Goal: Task Accomplishment & Management: Use online tool/utility

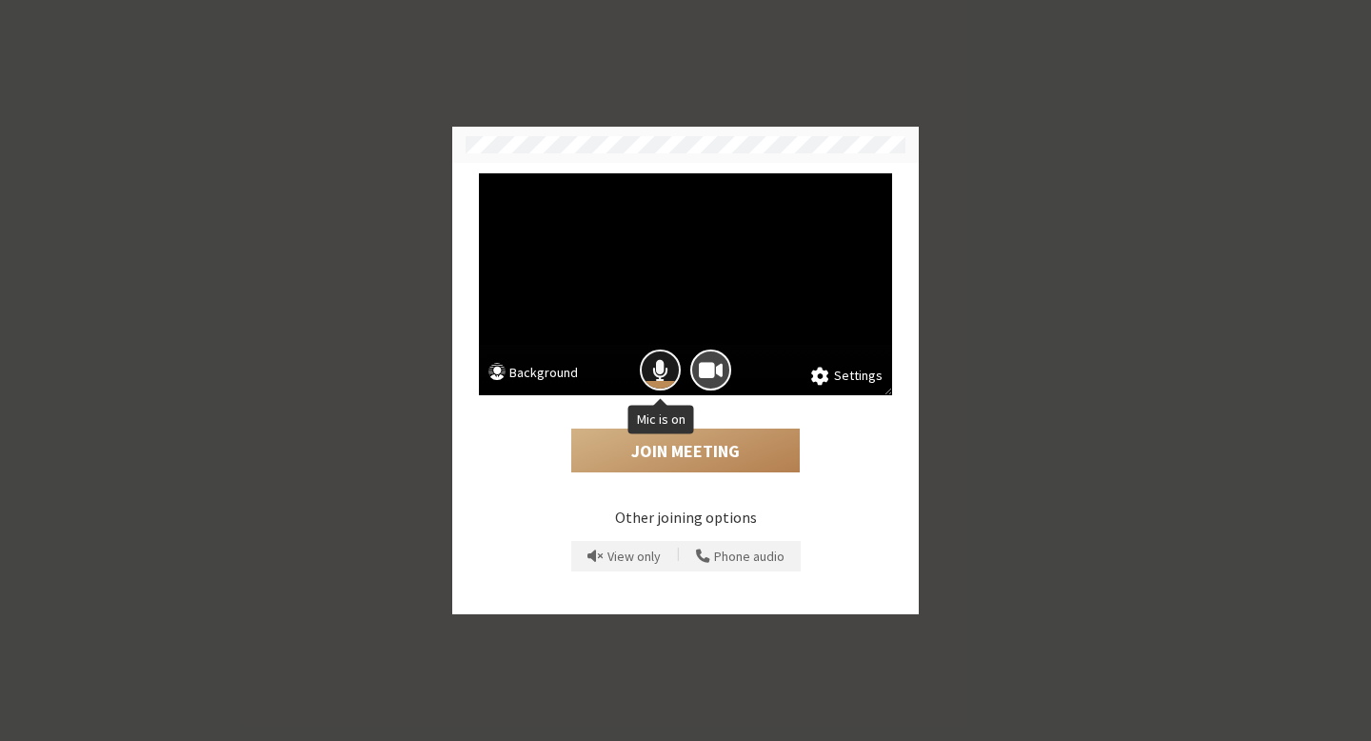
click at [655, 351] on button "Mic is on" at bounding box center [660, 369] width 41 height 41
click at [712, 375] on span "Camera is on" at bounding box center [711, 370] width 24 height 26
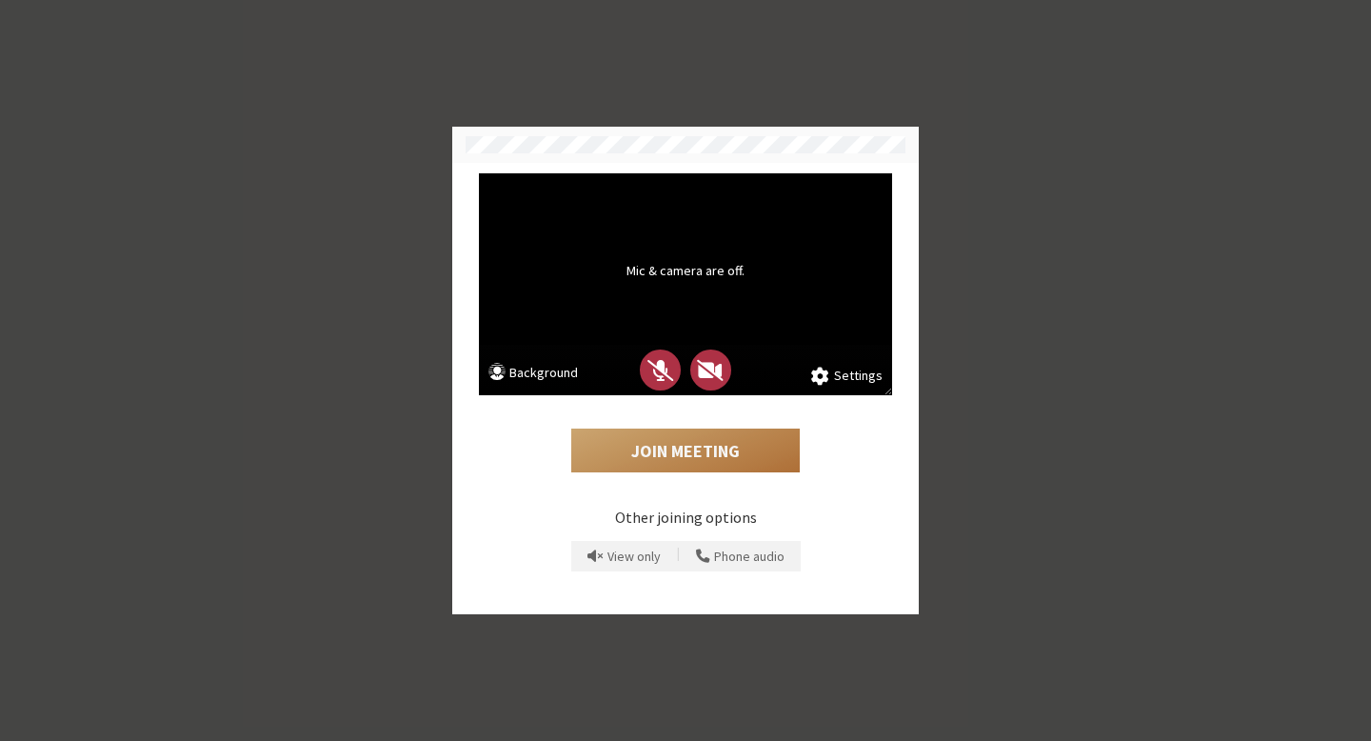
click at [696, 446] on button "Join Meeting" at bounding box center [685, 451] width 229 height 44
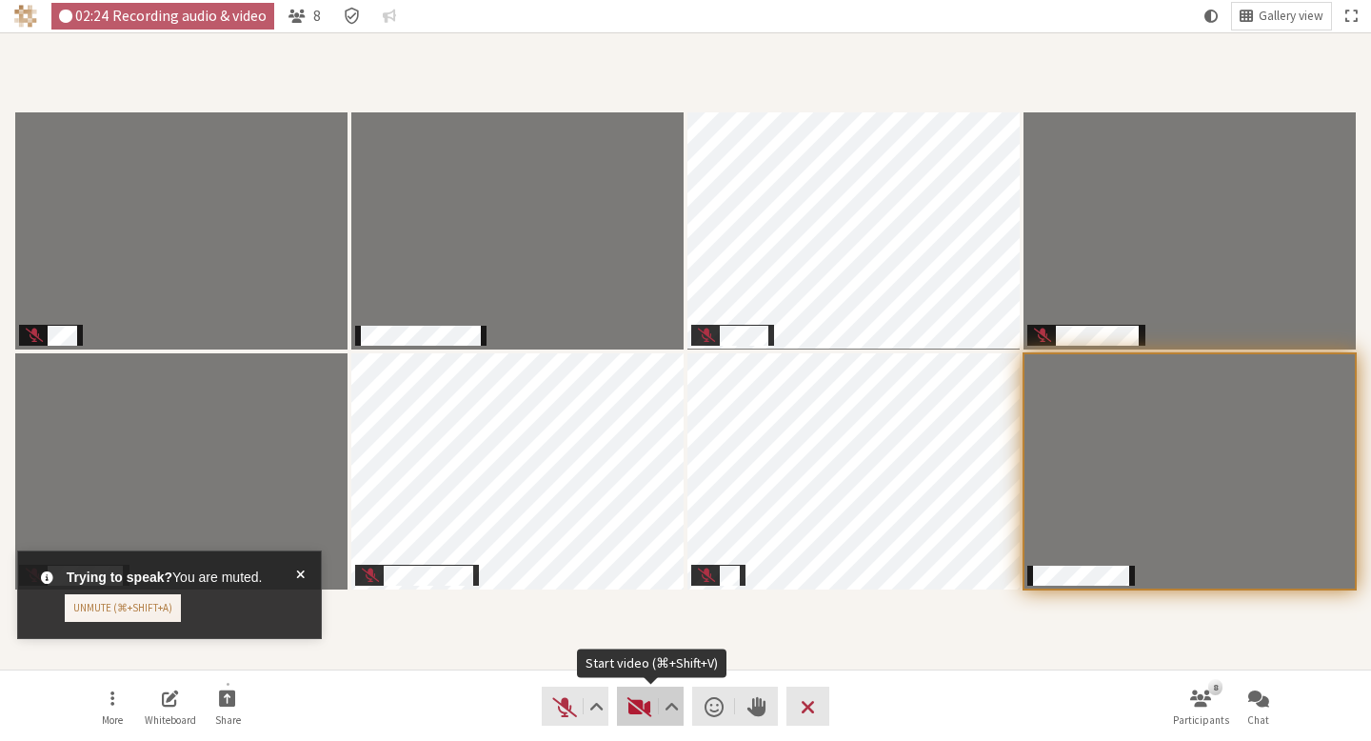
click at [624, 705] on button "Video" at bounding box center [650, 706] width 67 height 39
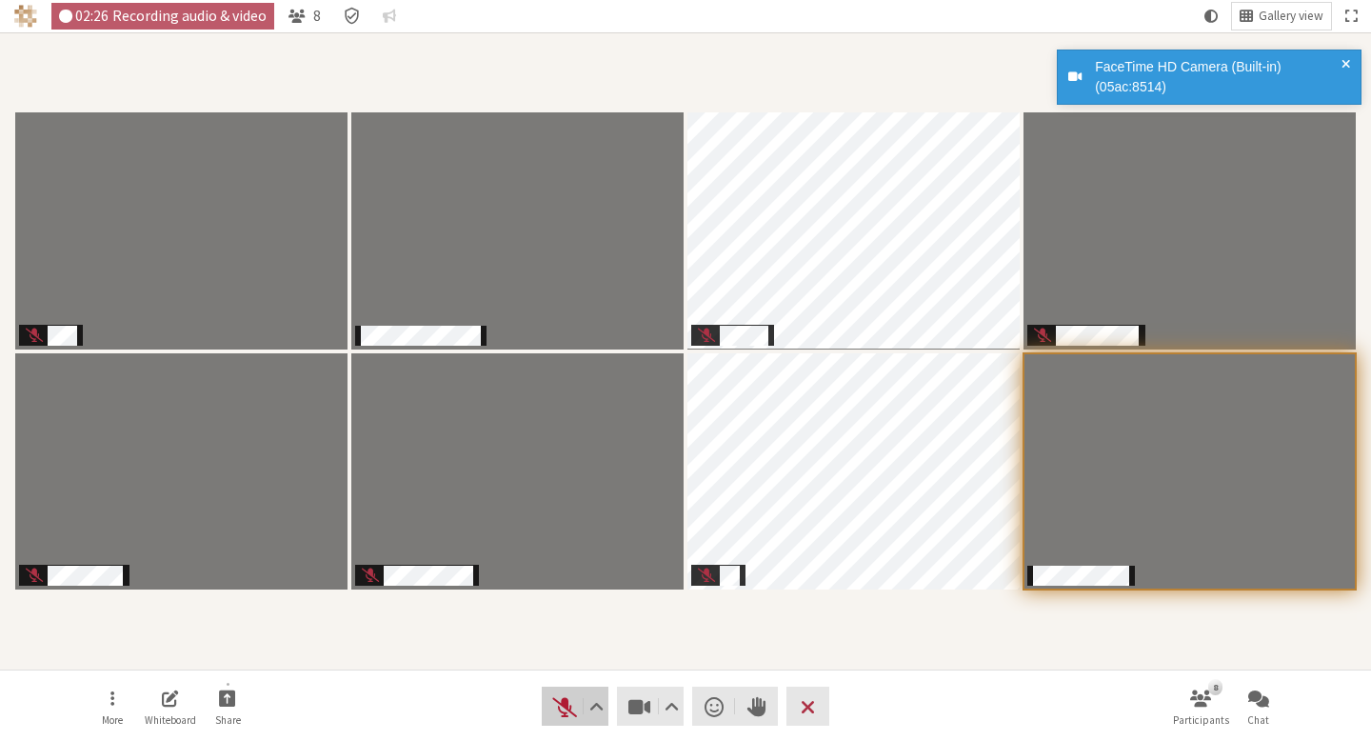
click at [557, 705] on span "Unmute (⌘+Shift+A)" at bounding box center [564, 706] width 27 height 27
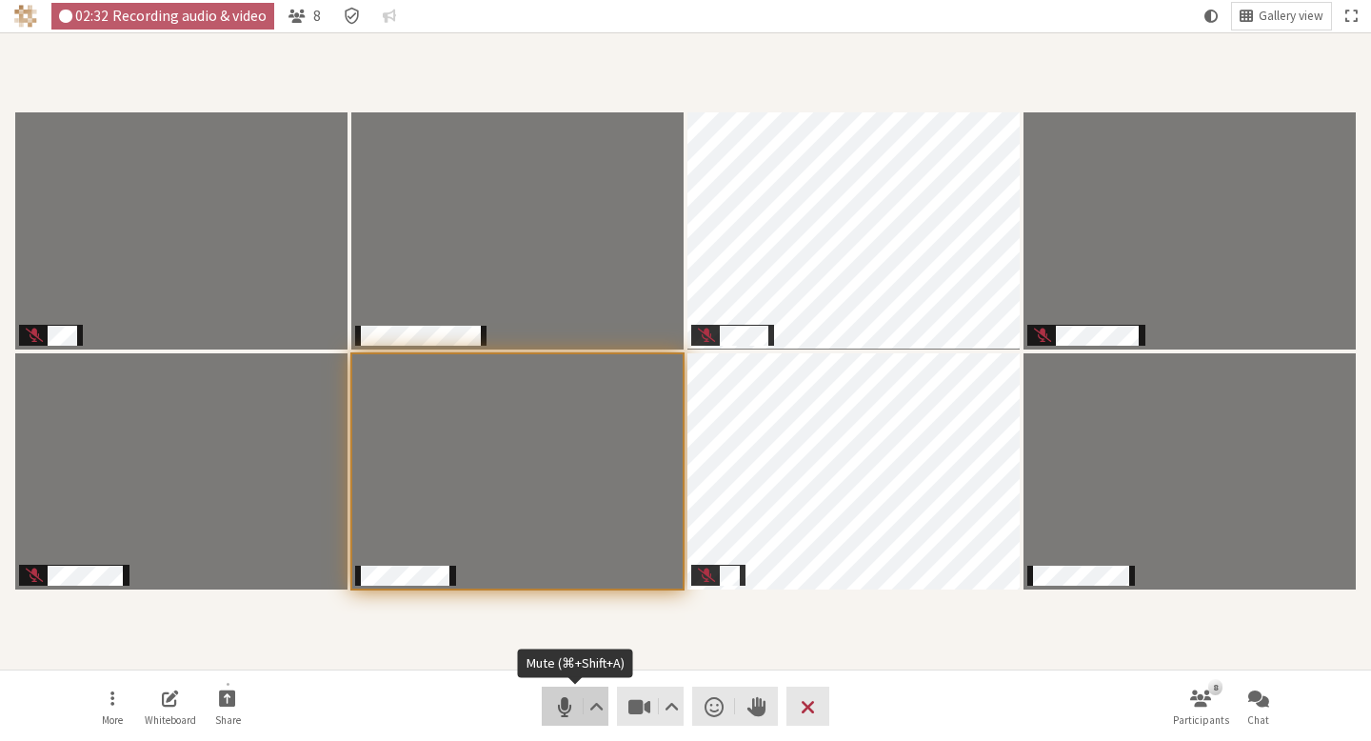
click at [563, 695] on span "Mute (⌘+Shift+A)" at bounding box center [564, 706] width 27 height 27
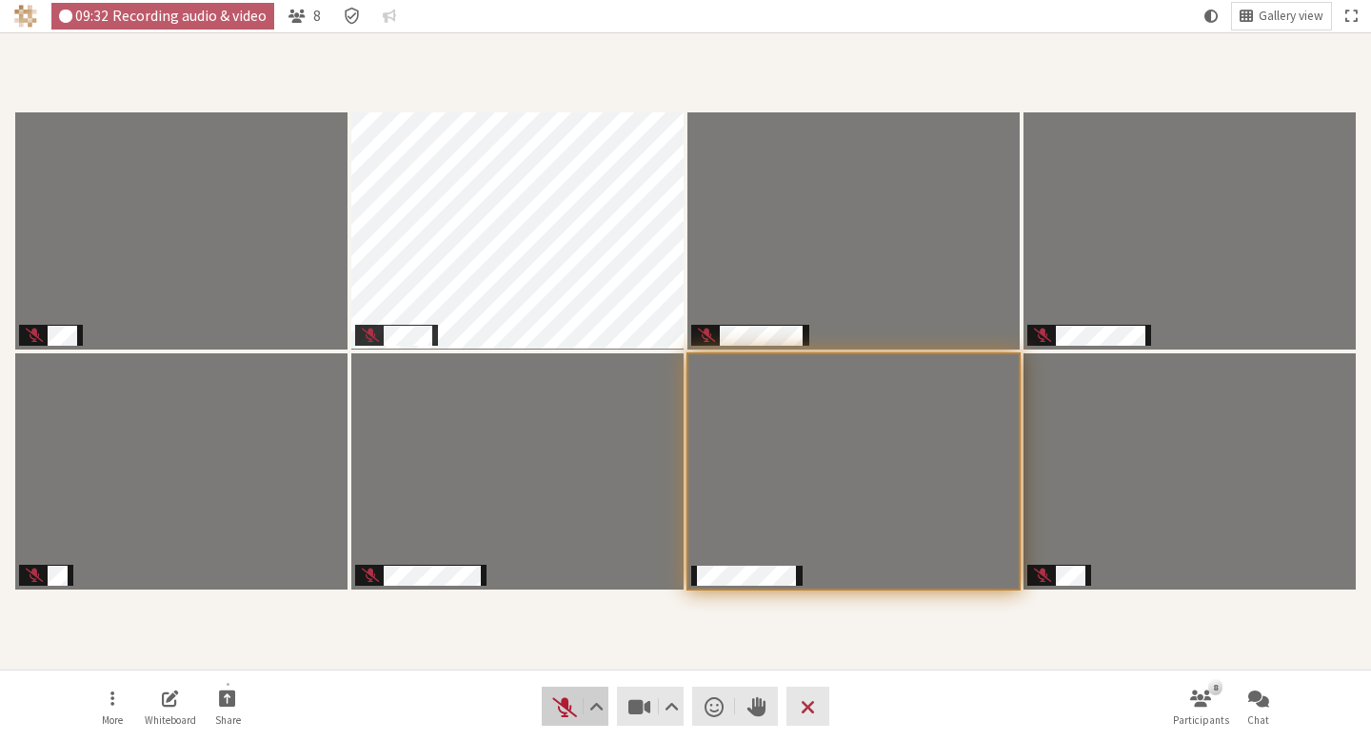
click at [563, 707] on span "Unmute (⌘+Shift+A)" at bounding box center [564, 706] width 27 height 27
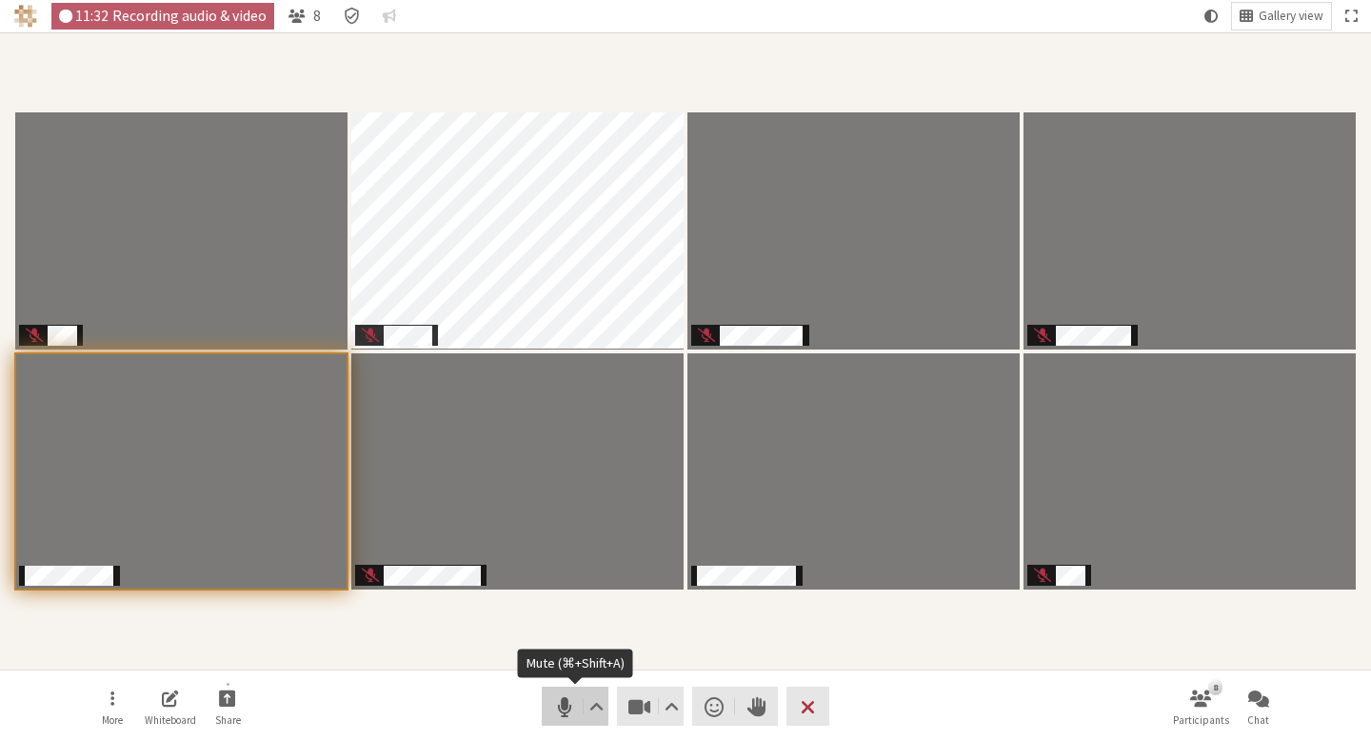
click at [557, 707] on span "Mute (⌘+Shift+A)" at bounding box center [564, 706] width 27 height 27
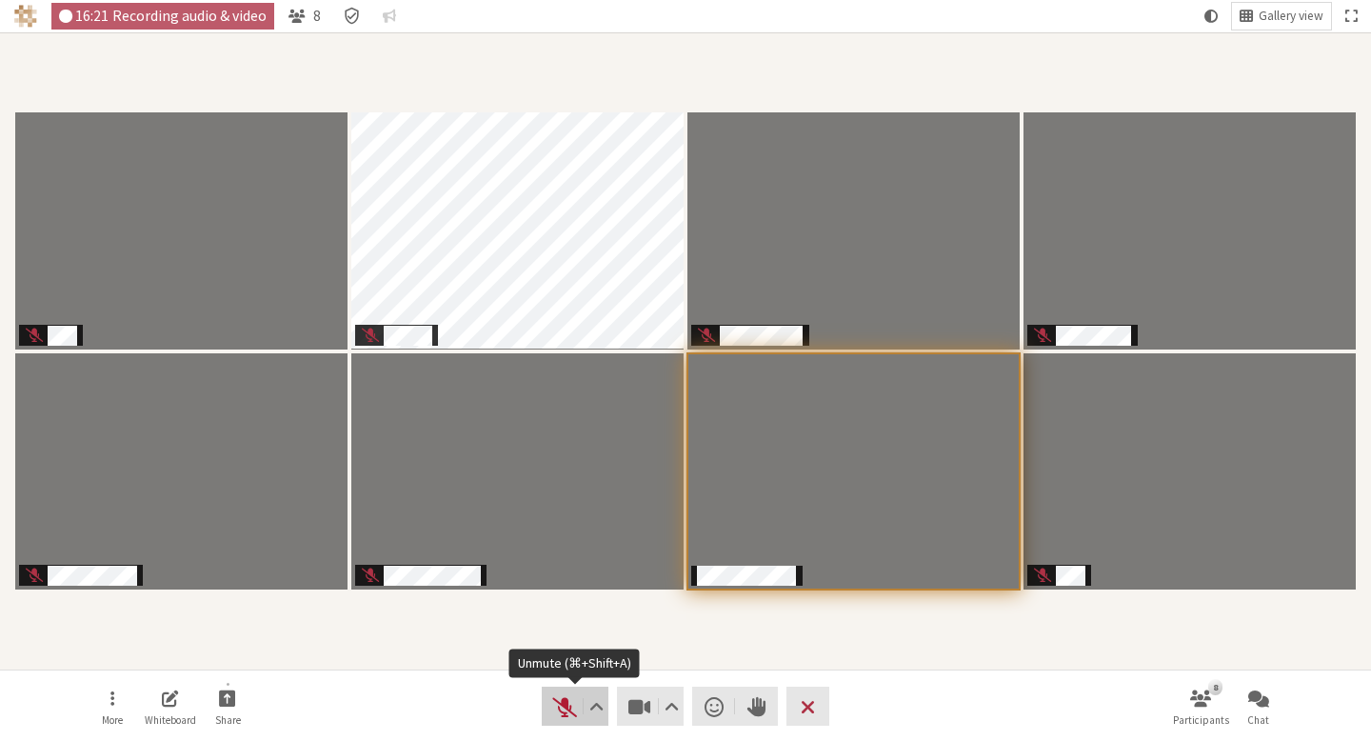
click at [566, 709] on span "Unmute (⌘+Shift+A)" at bounding box center [564, 706] width 27 height 27
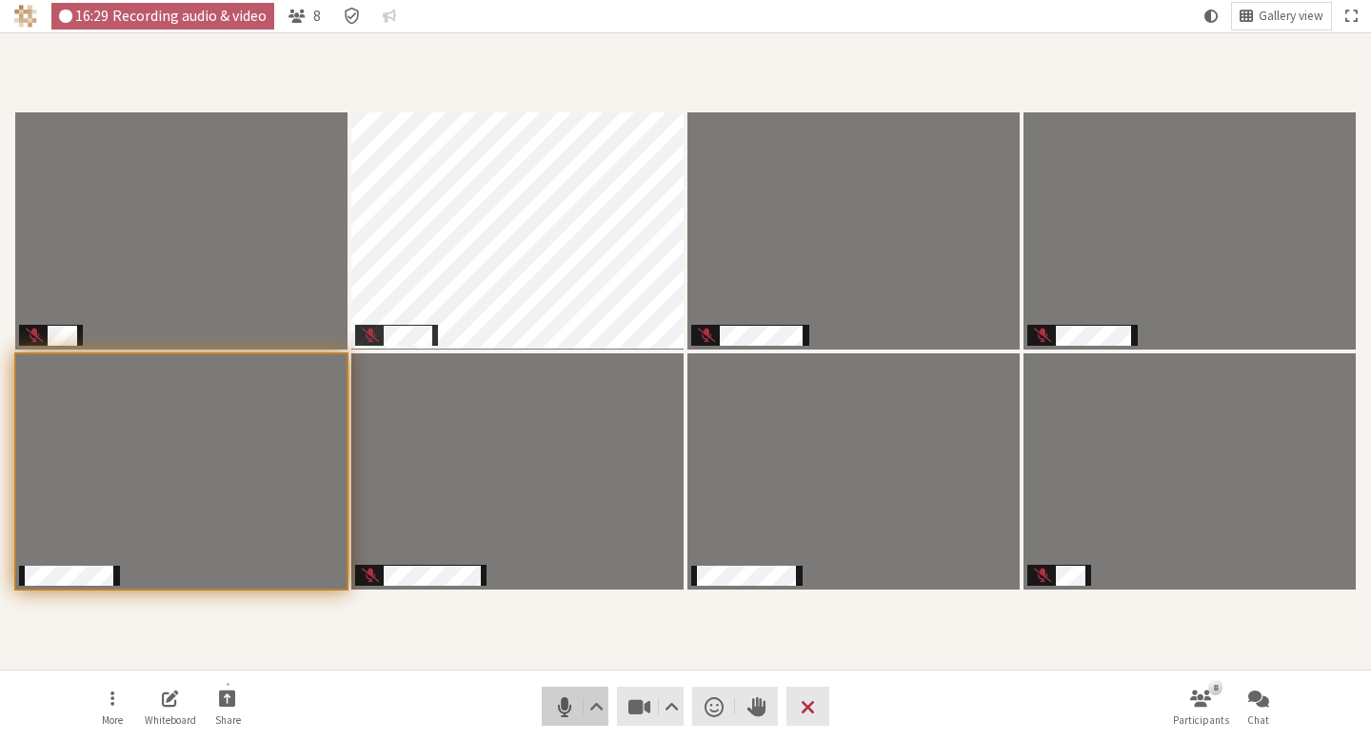
click at [571, 705] on span "Mute (⌘+Shift+A)" at bounding box center [564, 706] width 27 height 27
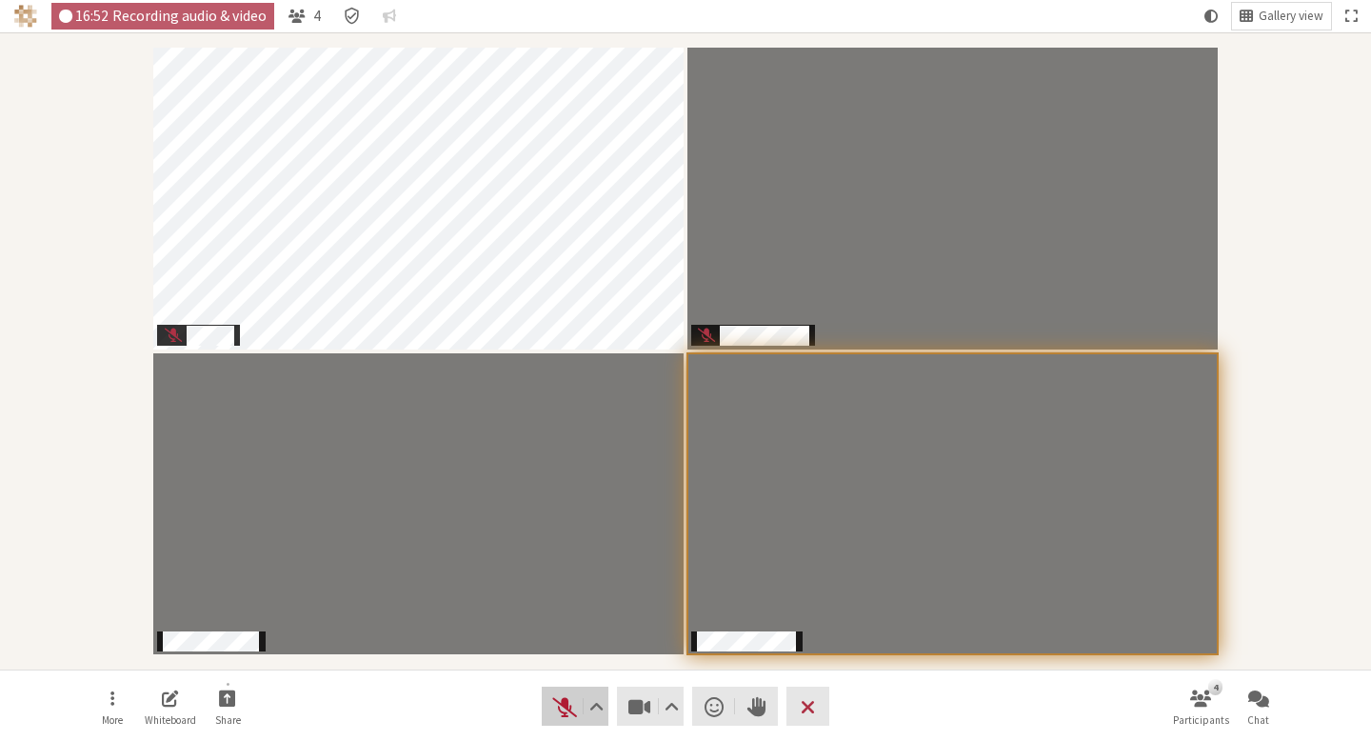
click at [554, 707] on span "Unmute (⌘+Shift+A)" at bounding box center [564, 706] width 27 height 27
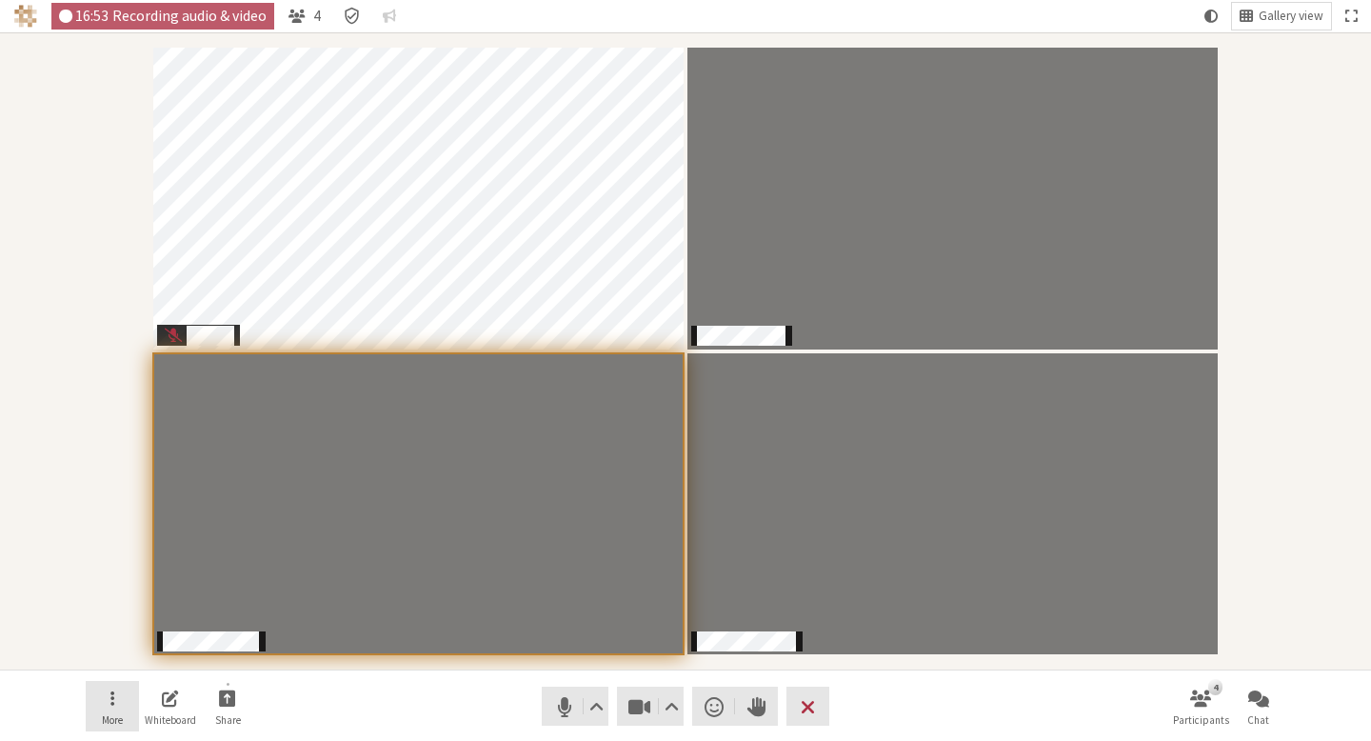
click at [112, 714] on span "More" at bounding box center [112, 719] width 21 height 11
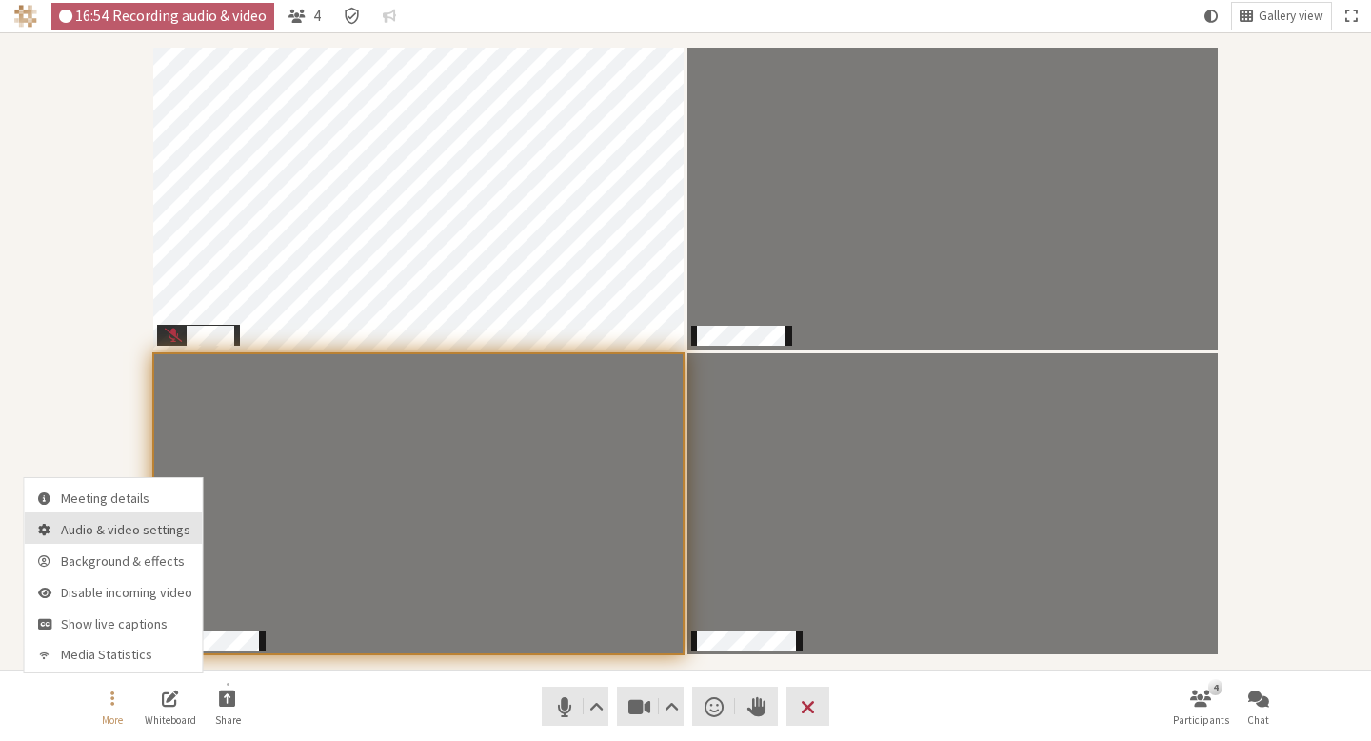
click at [143, 542] on button "Audio & video settings" at bounding box center [114, 527] width 178 height 31
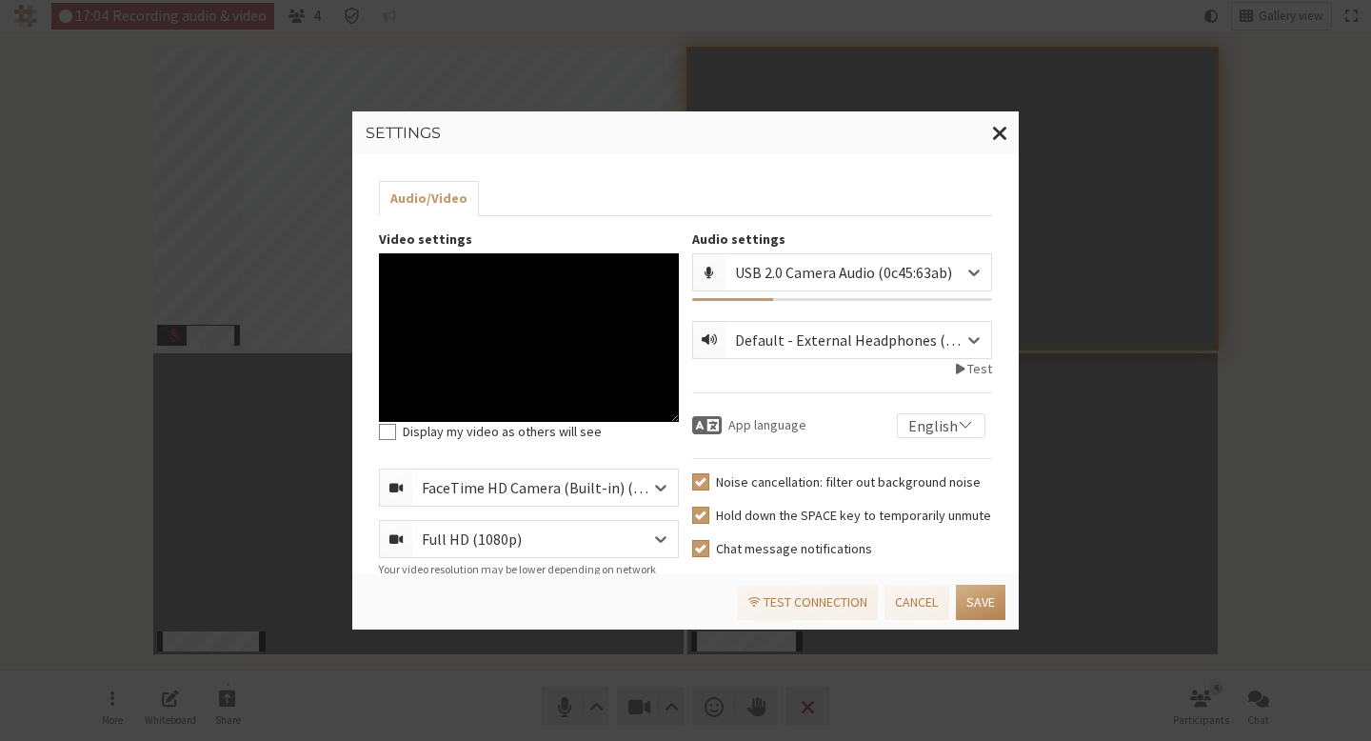
click at [762, 273] on div "USB 2.0 Camera Audio (0c45:63ab)" at bounding box center [859, 272] width 248 height 23
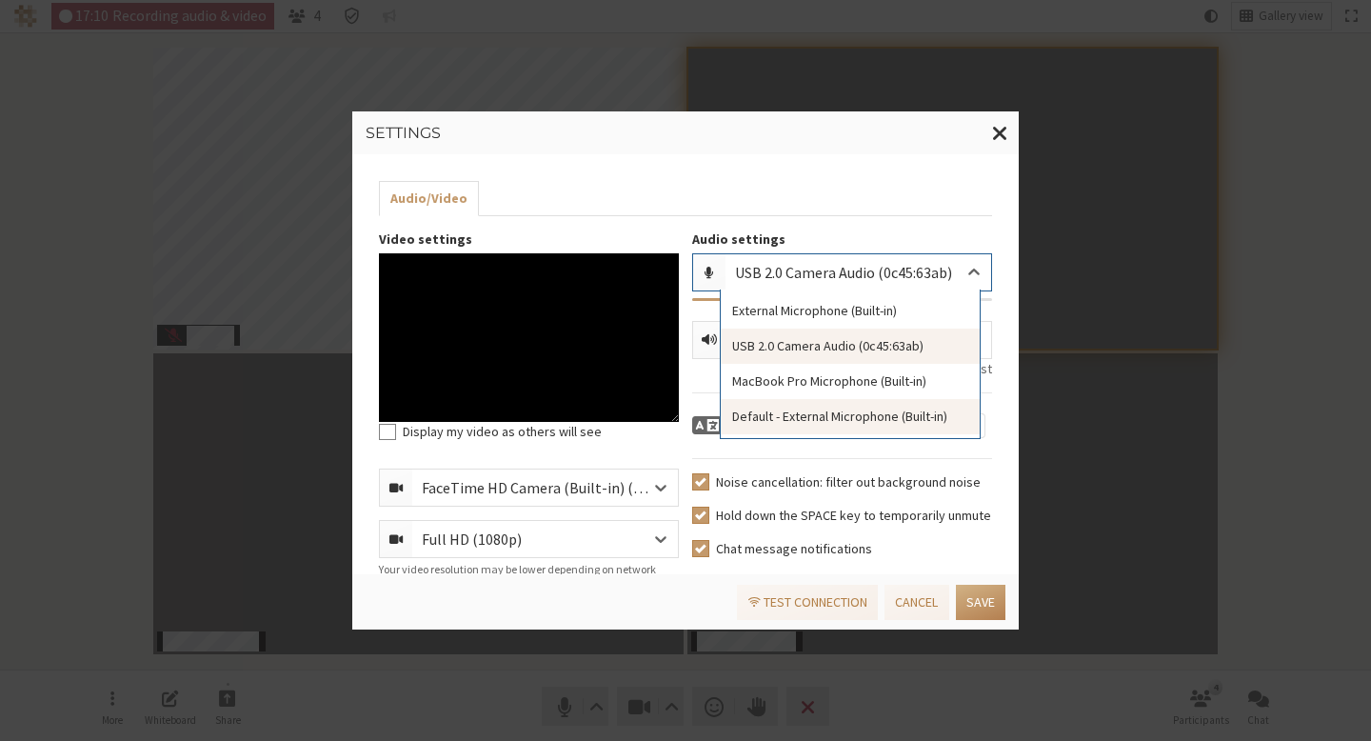
click at [868, 421] on div "Default - External Microphone (Built-in)" at bounding box center [850, 416] width 259 height 35
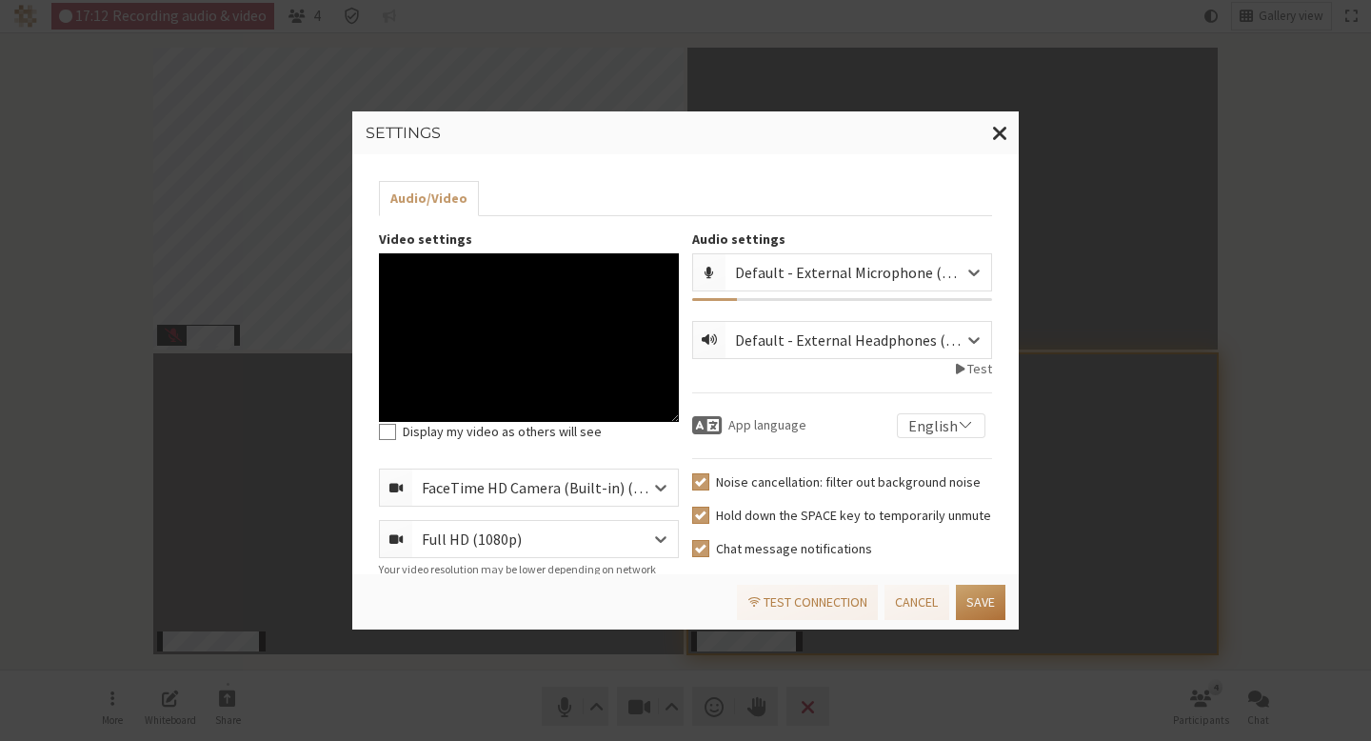
click at [986, 609] on button "Save" at bounding box center [981, 602] width 50 height 35
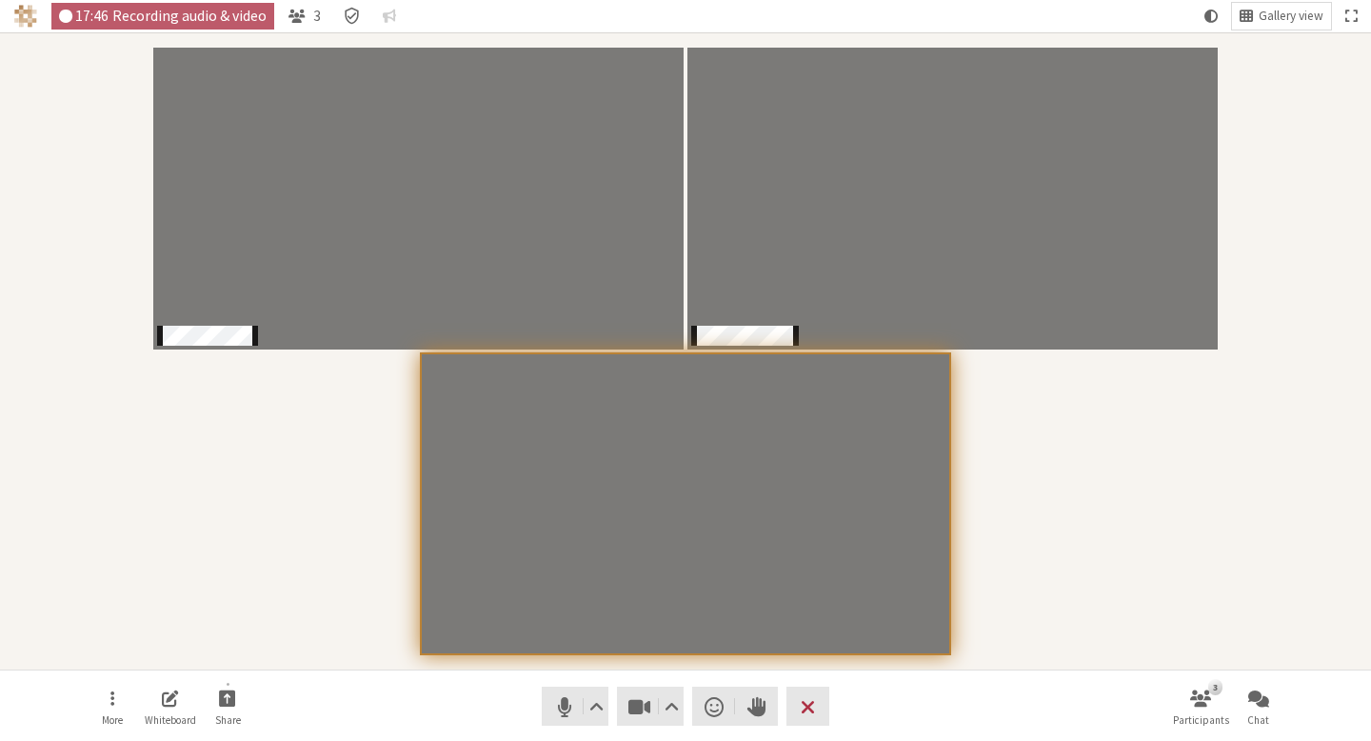
click at [1323, 368] on div "Participants" at bounding box center [685, 351] width 1345 height 610
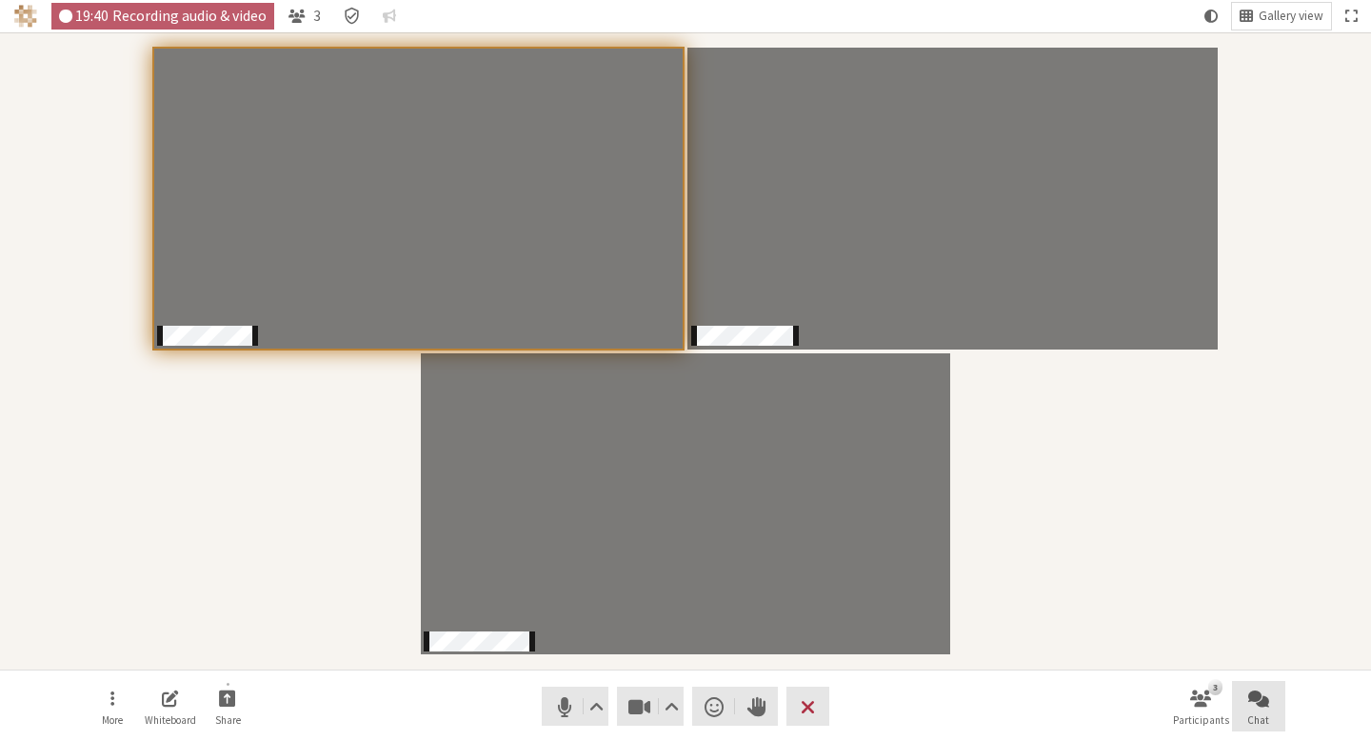
click at [1245, 686] on button "Chat" at bounding box center [1258, 706] width 53 height 51
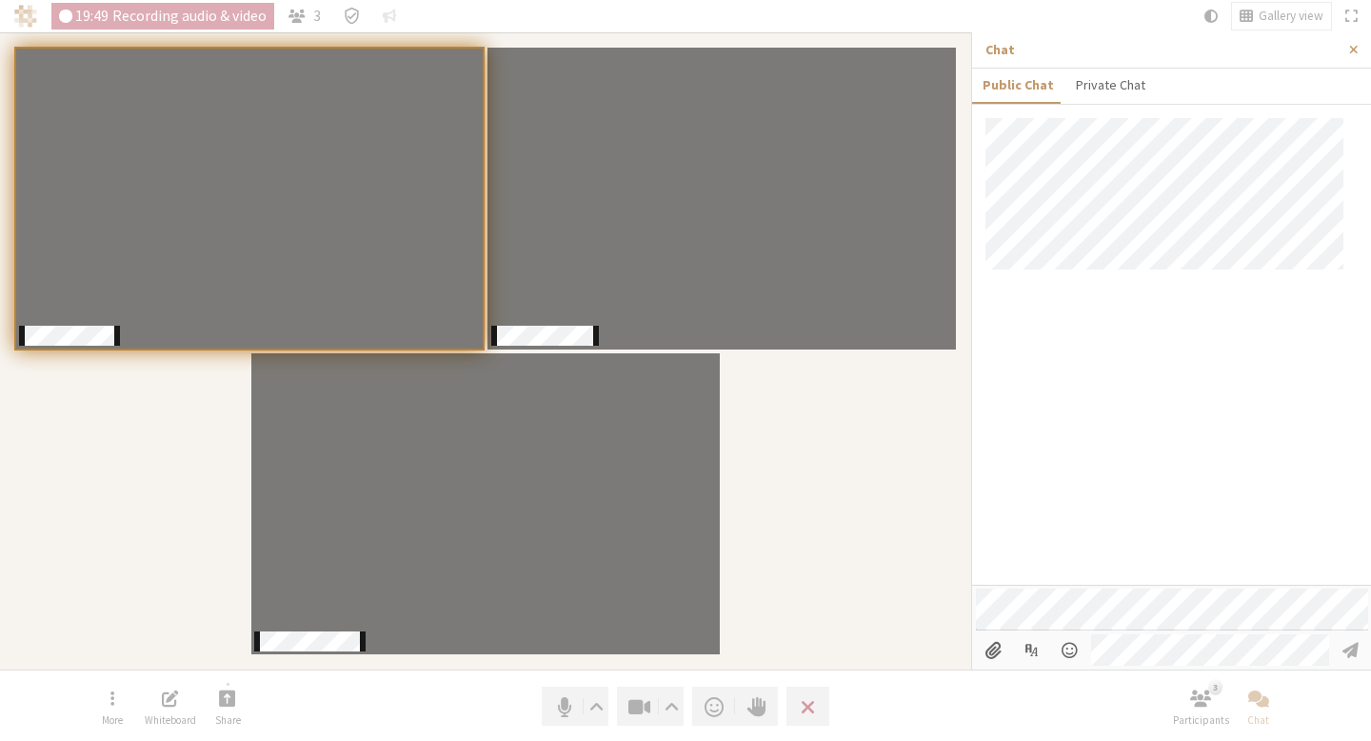
click at [1146, 383] on div at bounding box center [1171, 351] width 399 height 467
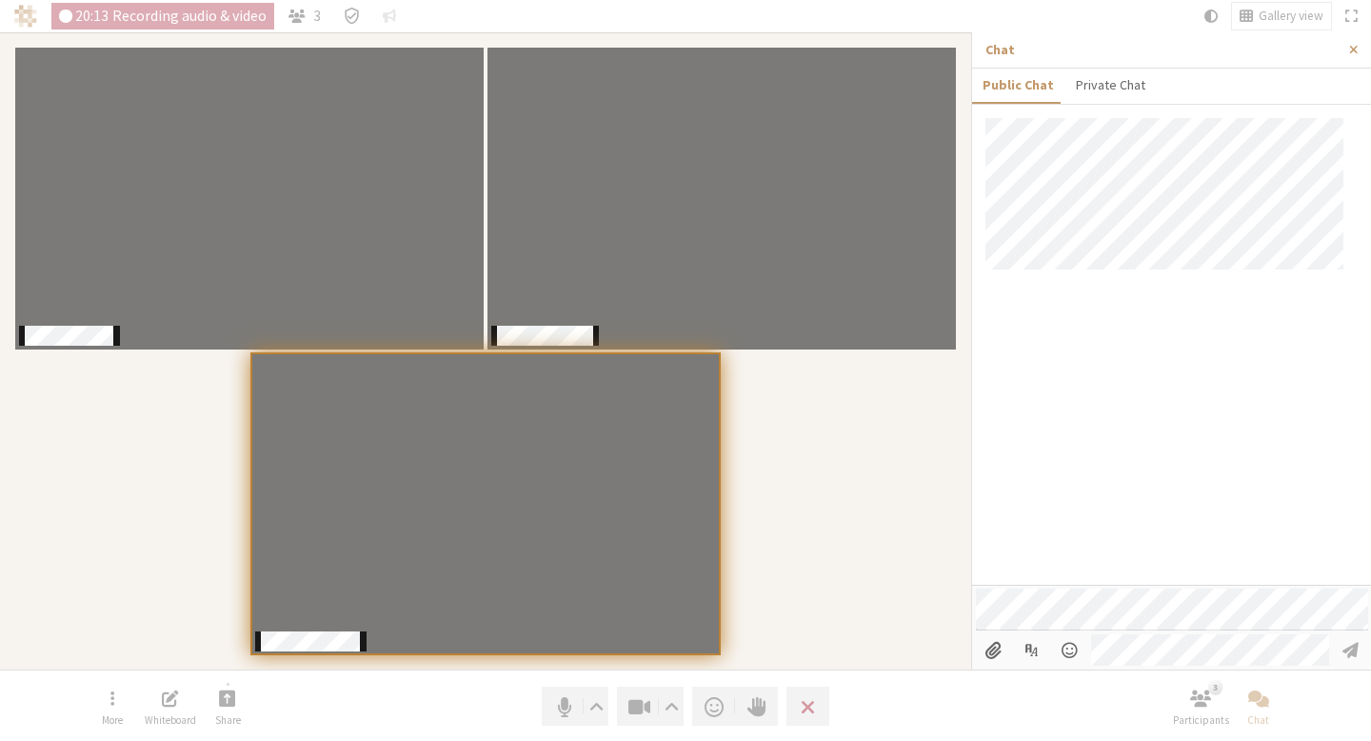
click at [1170, 348] on div at bounding box center [1171, 351] width 399 height 467
